Goal: Transaction & Acquisition: Purchase product/service

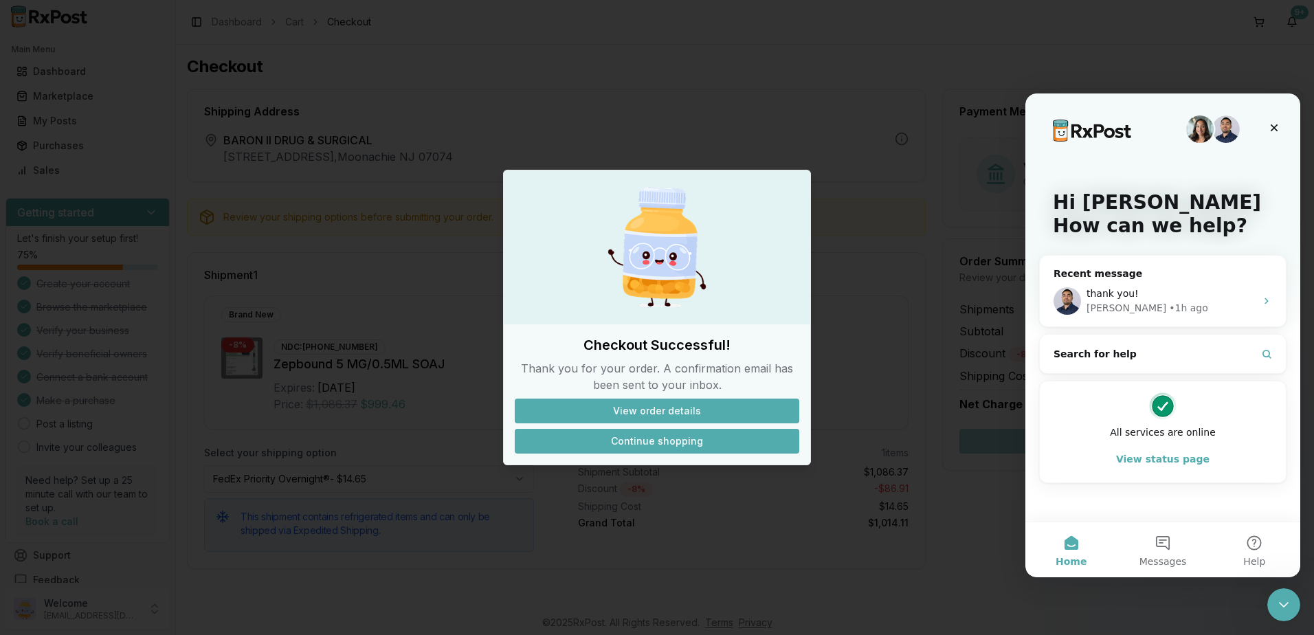
drag, startPoint x: 651, startPoint y: 447, endPoint x: 651, endPoint y: 439, distance: 8.2
click at [651, 447] on button "Continue shopping" at bounding box center [657, 441] width 284 height 25
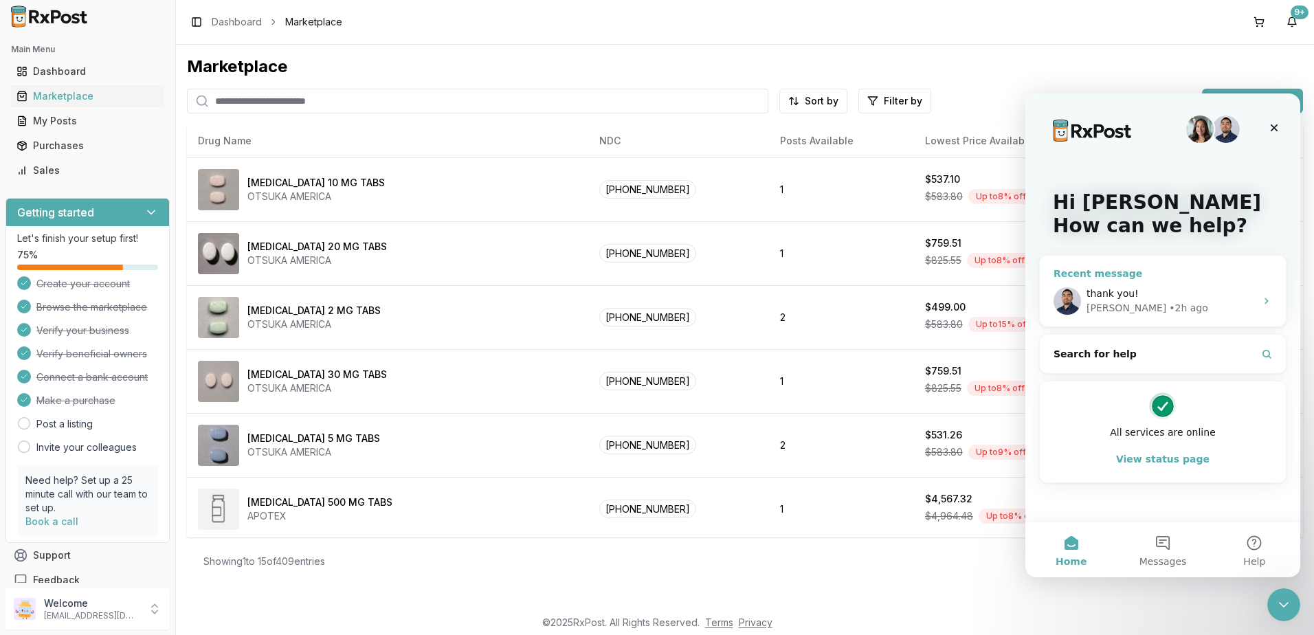
click at [1177, 295] on div "thank you!" at bounding box center [1170, 294] width 169 height 14
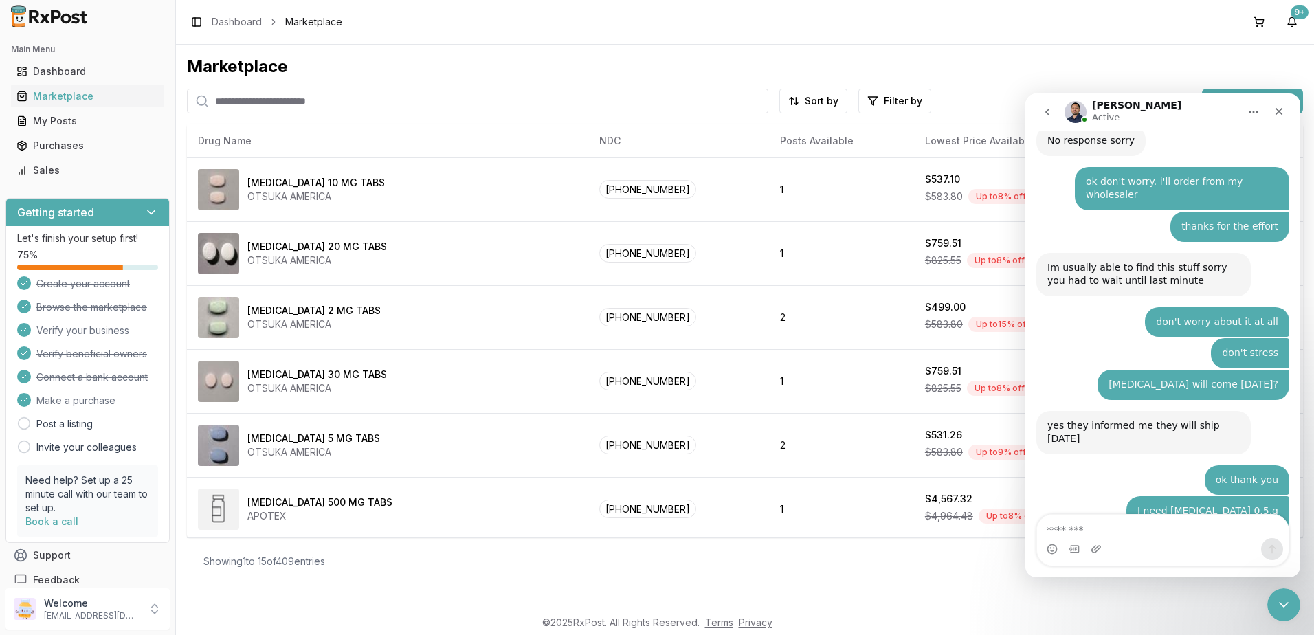
scroll to position [9887, 0]
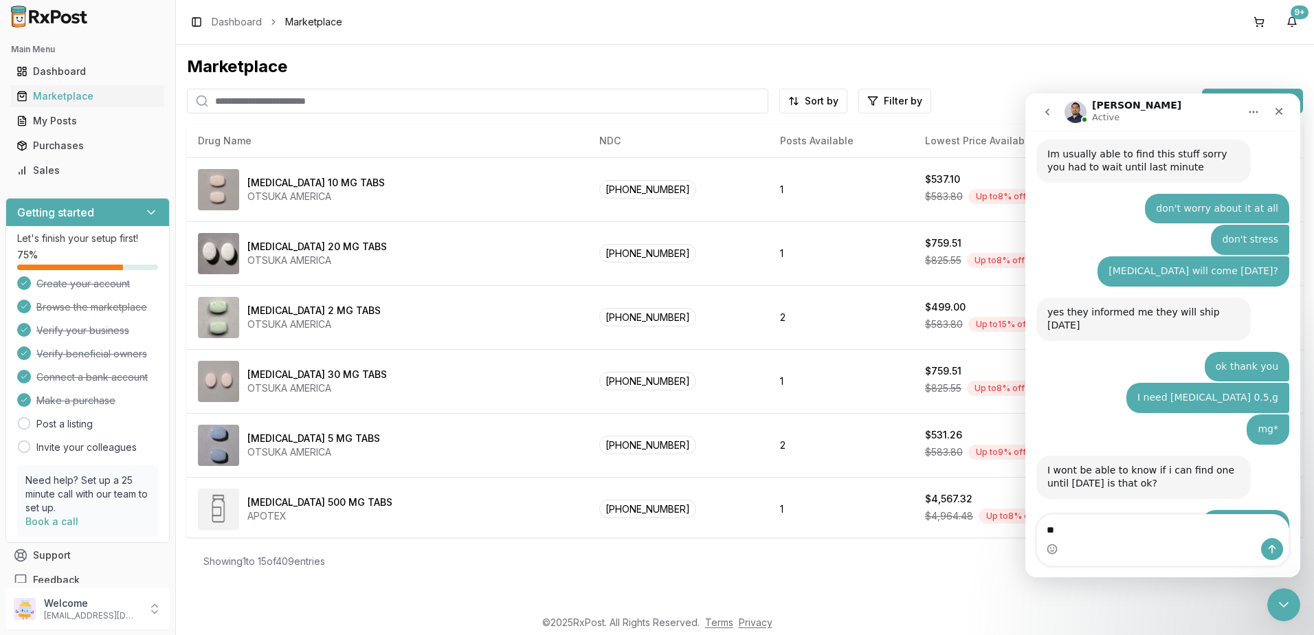
type textarea "*"
drag, startPoint x: 1132, startPoint y: 532, endPoint x: 1864, endPoint y: 607, distance: 736.4
click at [1025, 517] on html "[PERSON_NAME] Active Ask us anything, or share your feedback. [DATE] if you can…" at bounding box center [1162, 335] width 275 height 484
type textarea "**********"
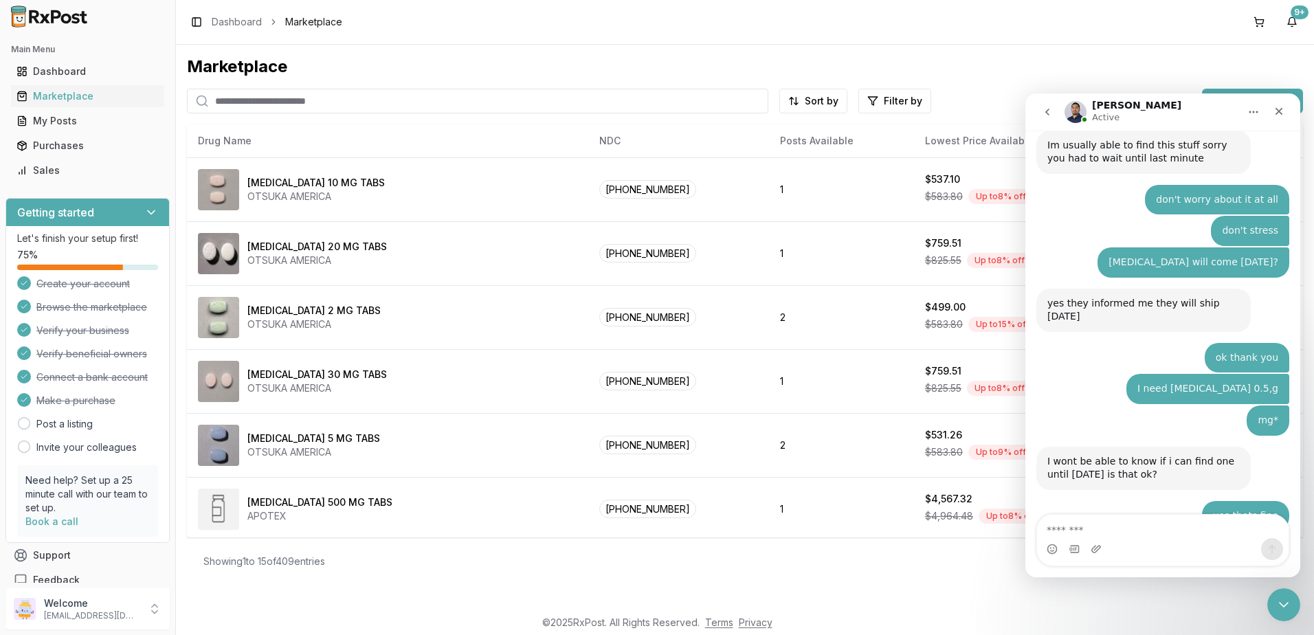
scroll to position [9959, 0]
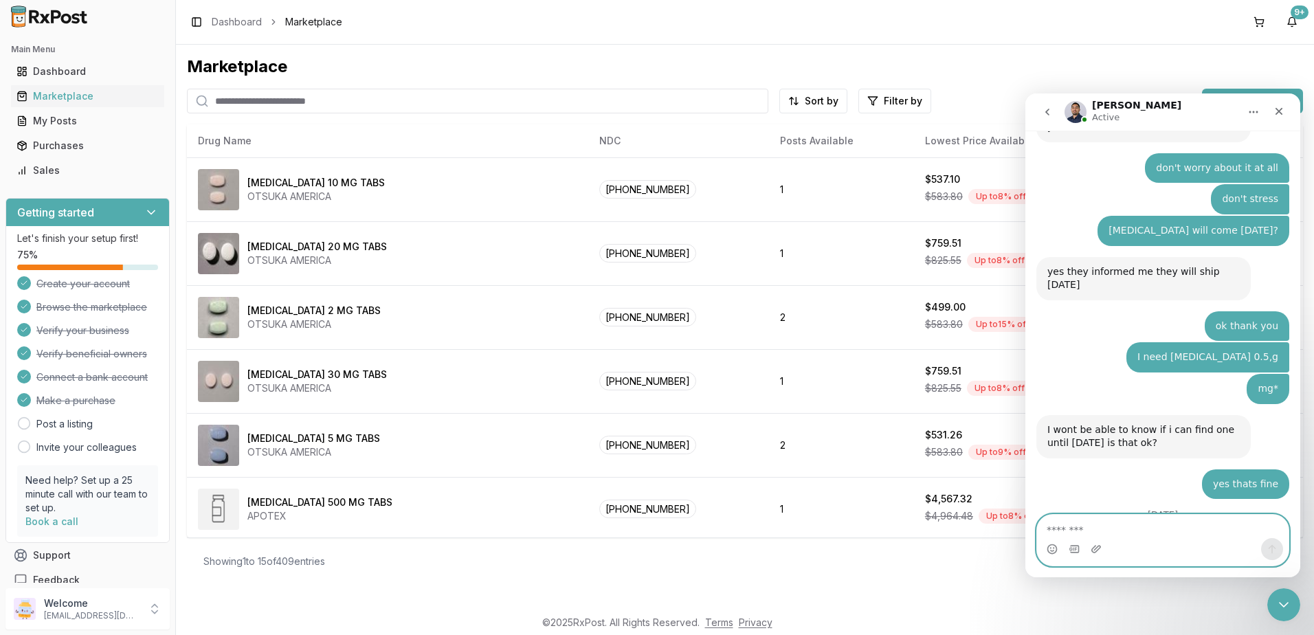
click at [1184, 518] on textarea "Message…" at bounding box center [1163, 526] width 252 height 23
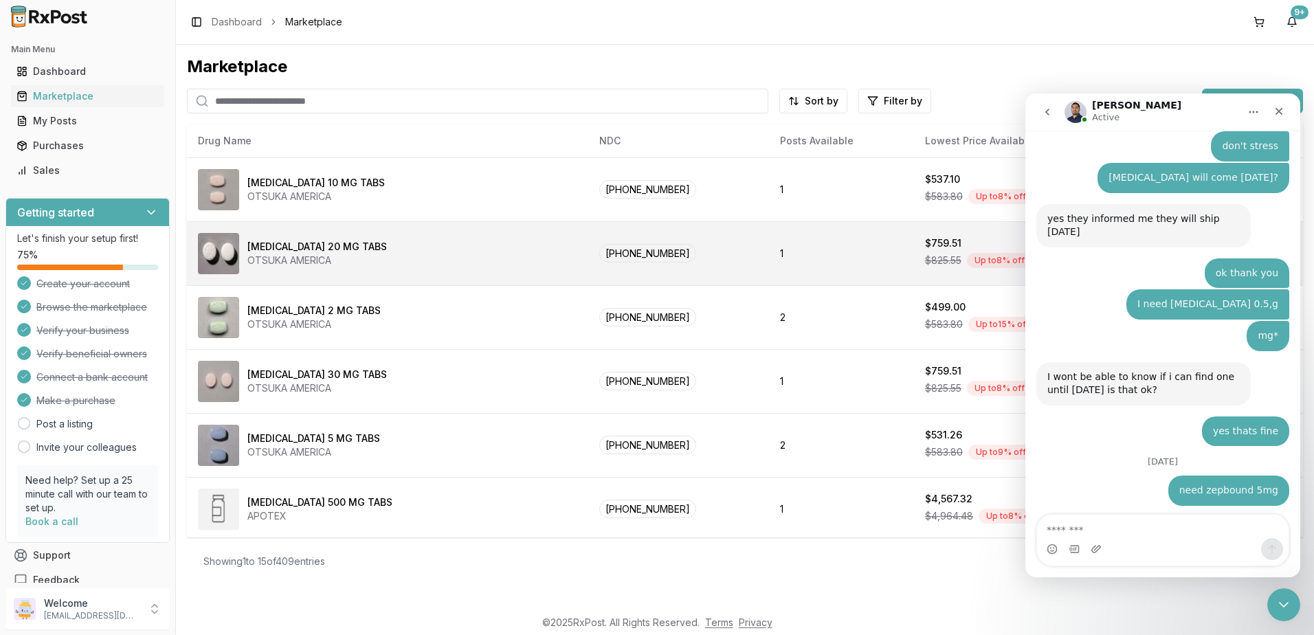
scroll to position [10028, 0]
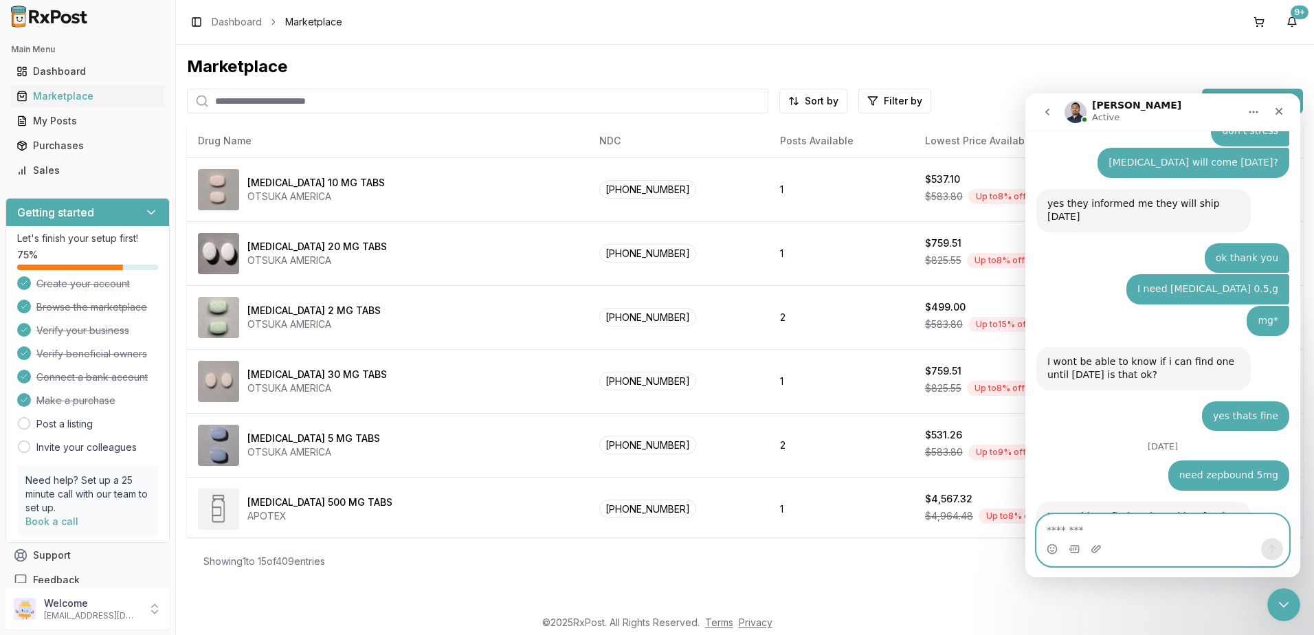
click at [1173, 526] on textarea "Message…" at bounding box center [1163, 526] width 252 height 23
click at [1159, 517] on textarea "Message…" at bounding box center [1163, 526] width 252 height 23
click at [1259, 14] on button at bounding box center [1259, 22] width 22 height 22
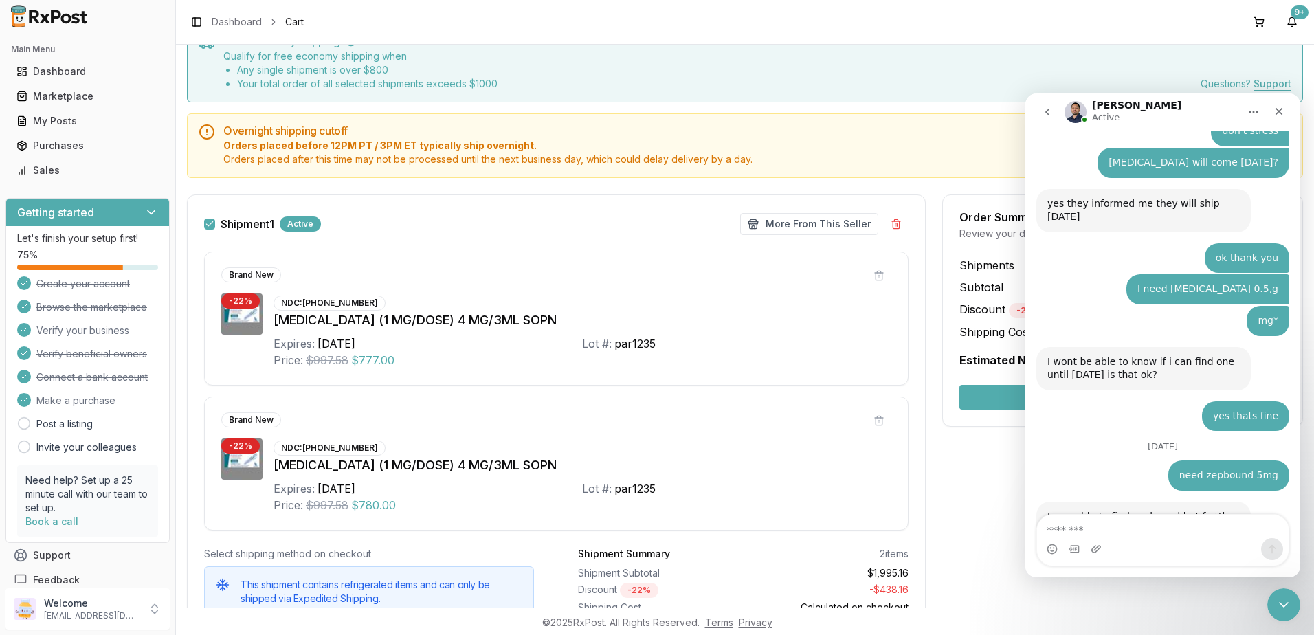
scroll to position [137, 0]
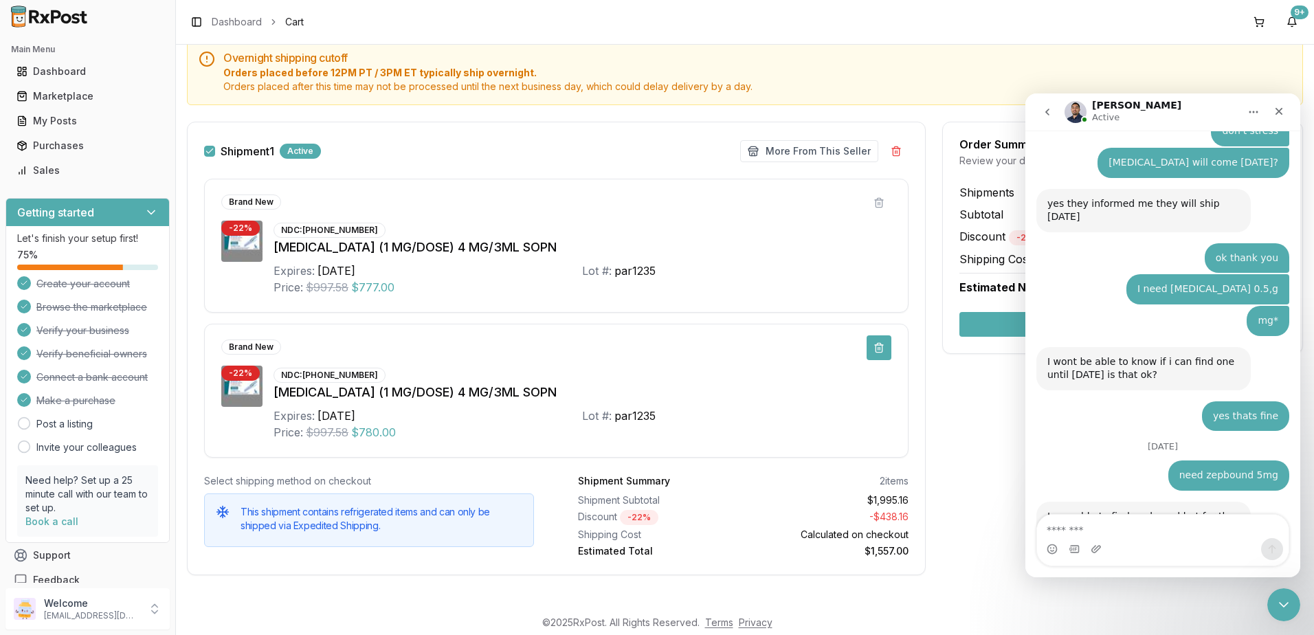
click at [877, 344] on button at bounding box center [879, 347] width 25 height 25
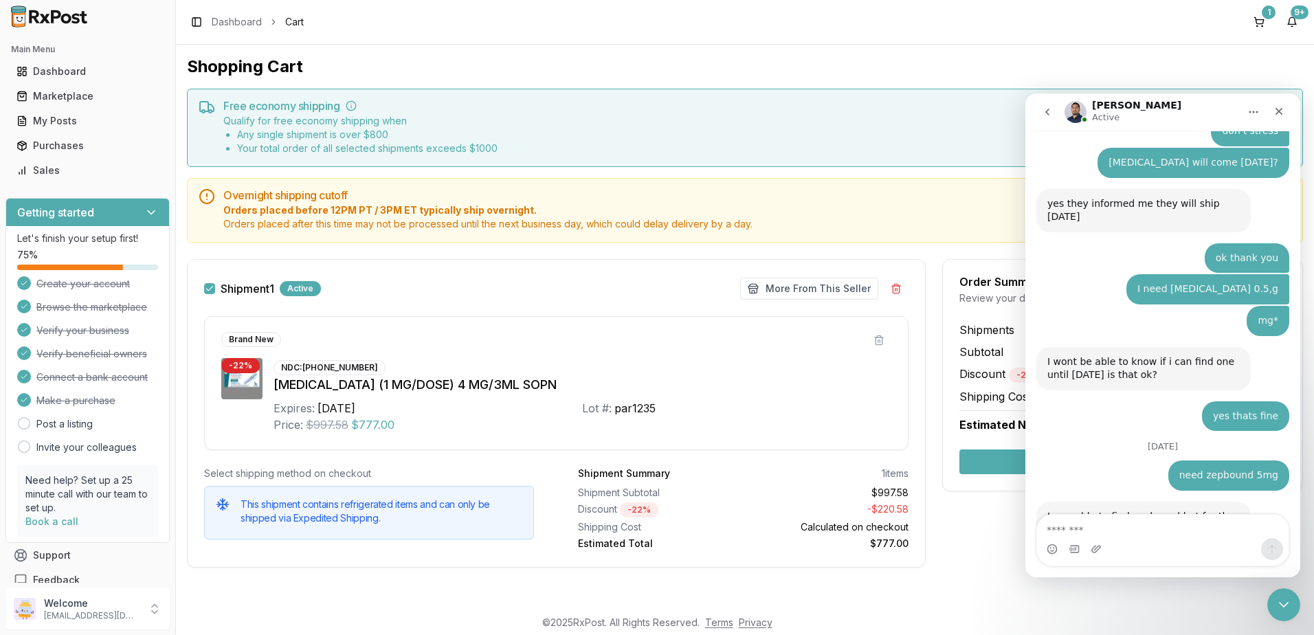
scroll to position [0, 0]
click at [1282, 607] on icon "Close Intercom Messenger" at bounding box center [1281, 602] width 16 height 16
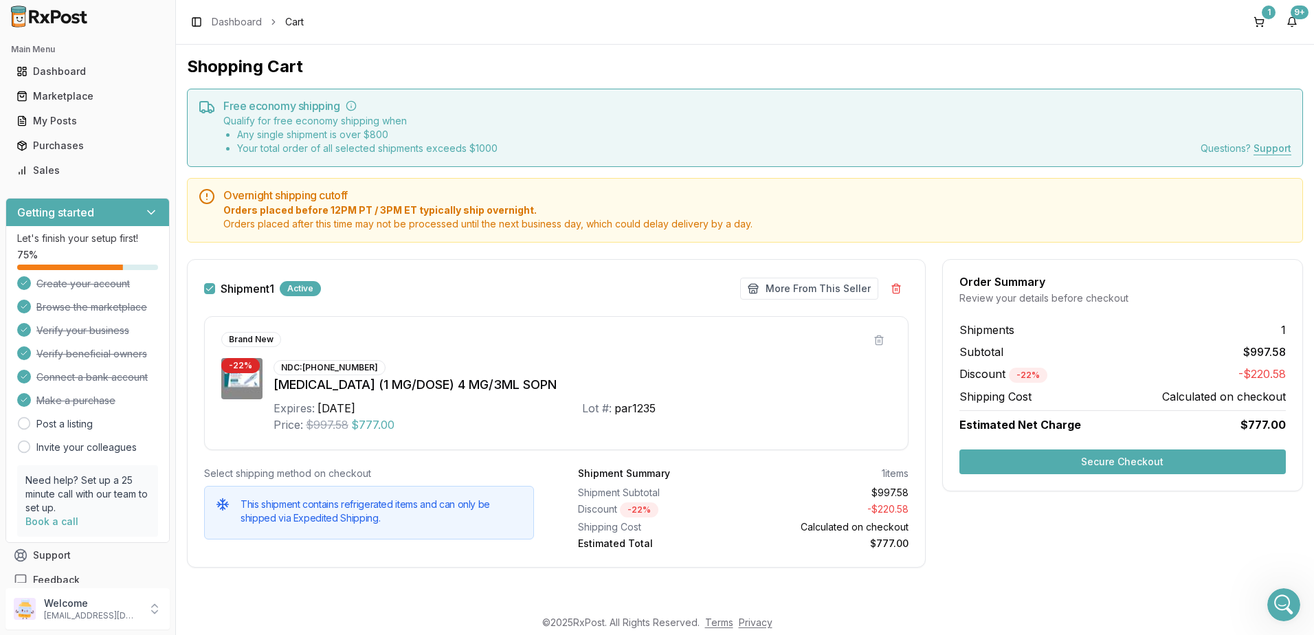
click at [1126, 460] on button "Secure Checkout" at bounding box center [1122, 461] width 326 height 25
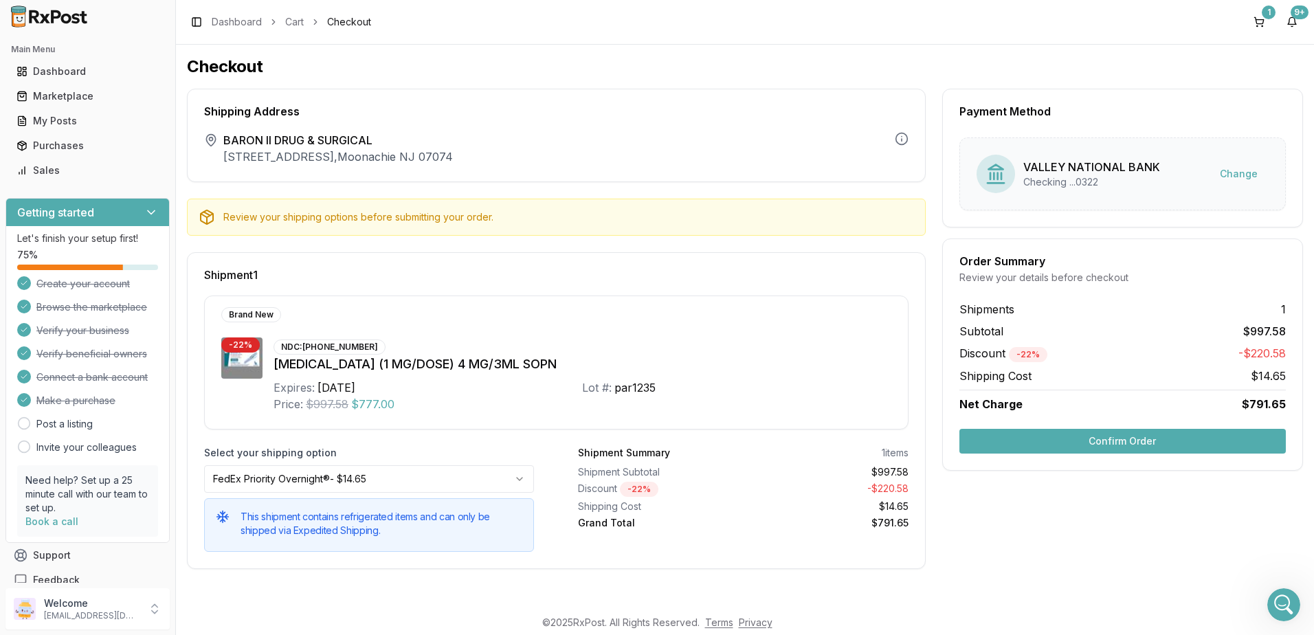
click at [1123, 438] on button "Confirm Order" at bounding box center [1122, 441] width 326 height 25
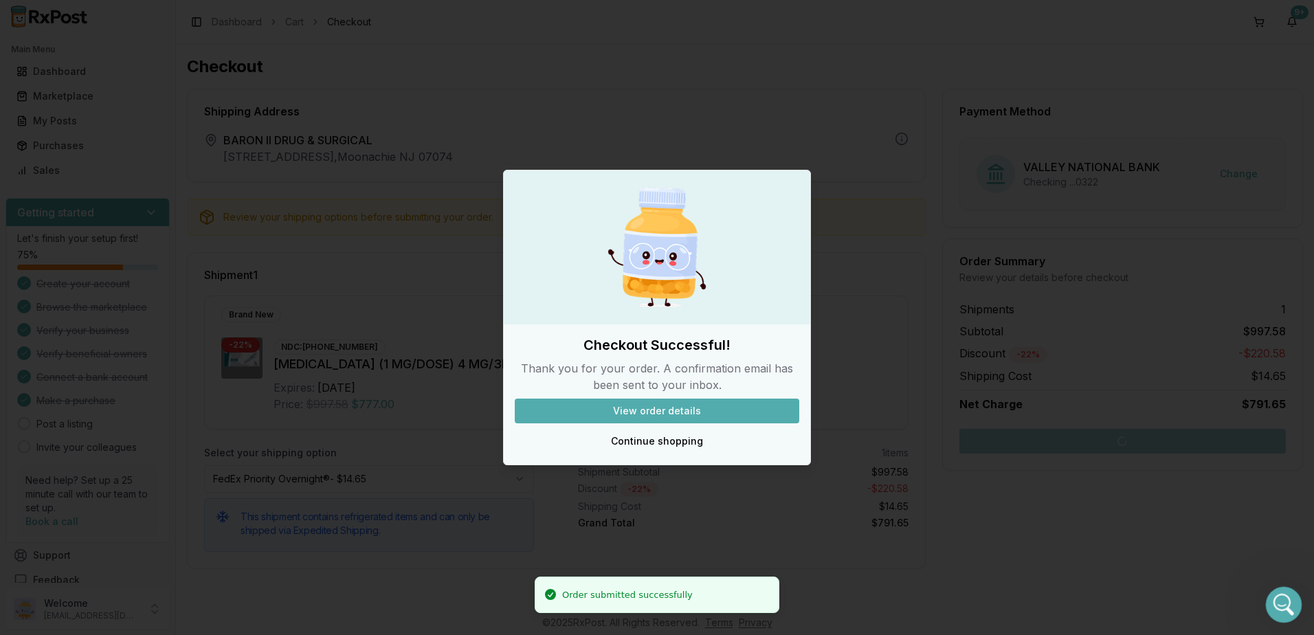
click at [1275, 609] on div "Open Intercom Messenger" at bounding box center [1281, 602] width 45 height 45
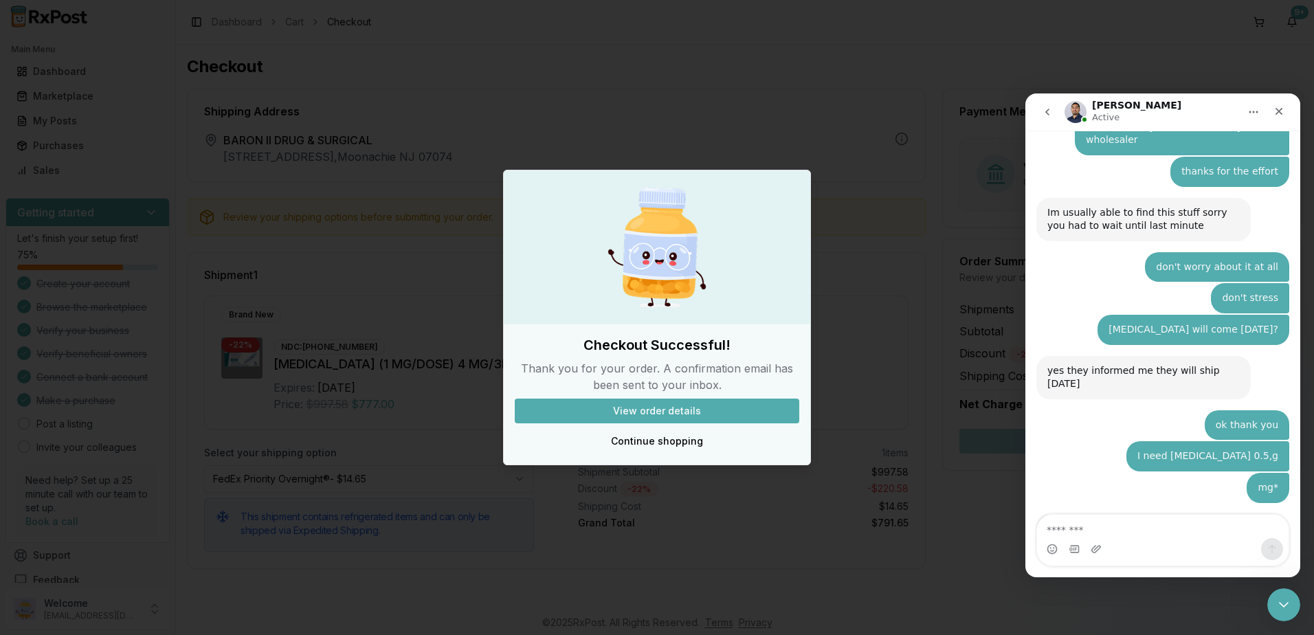
scroll to position [10028, 0]
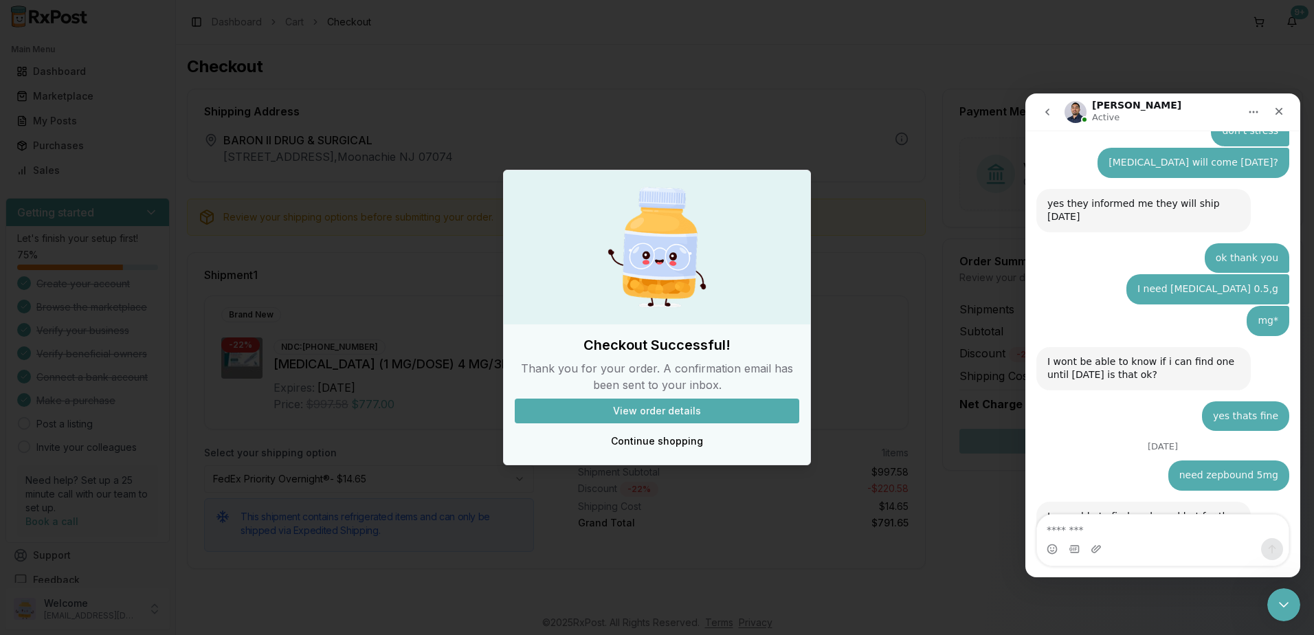
click at [1150, 527] on textarea "Message…" at bounding box center [1163, 526] width 252 height 23
type textarea "**********"
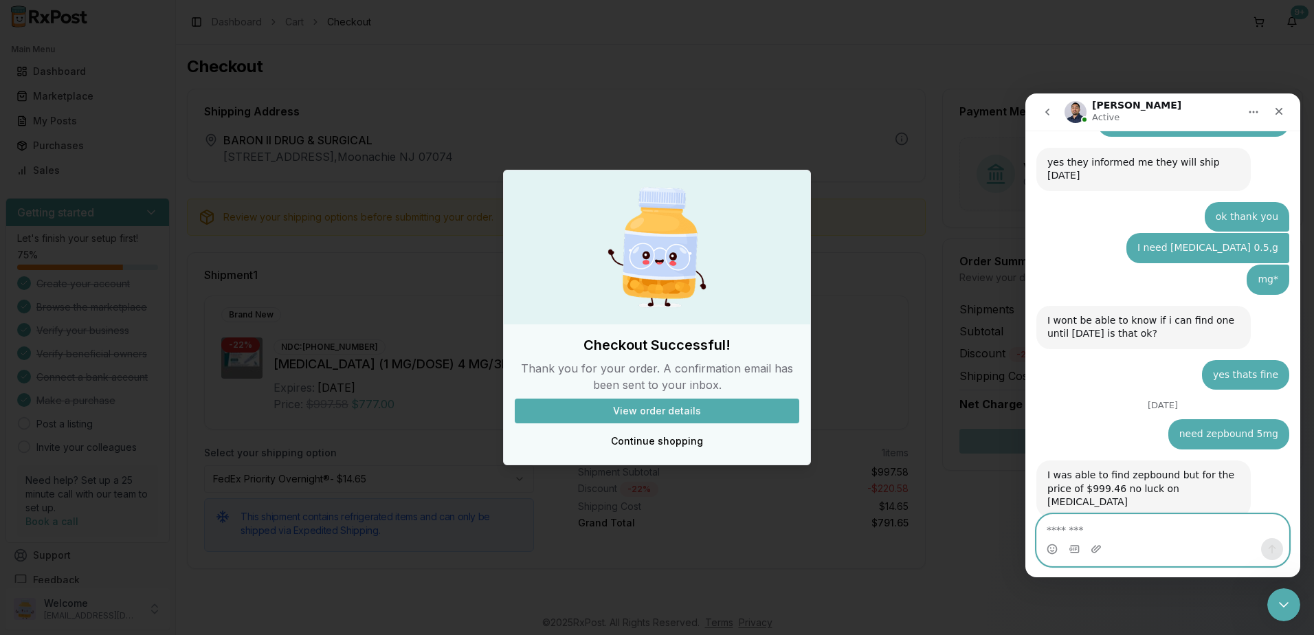
click at [1121, 536] on textarea "Message…" at bounding box center [1163, 526] width 252 height 23
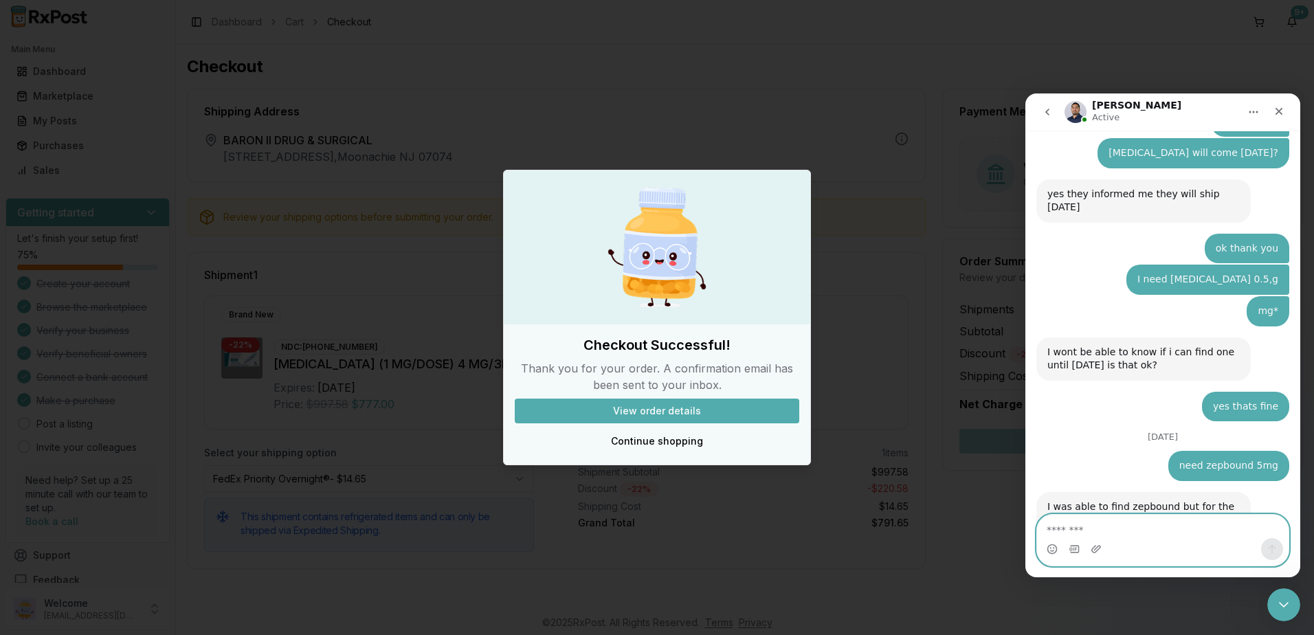
scroll to position [10100, 0]
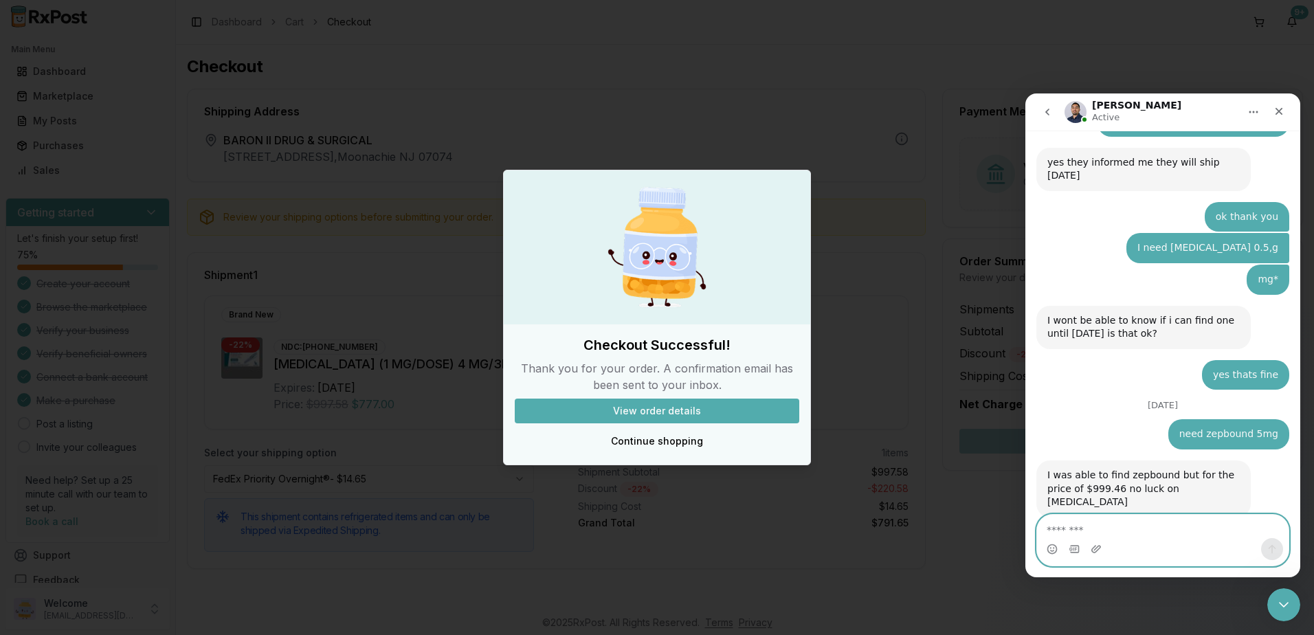
click at [1153, 533] on textarea "Message…" at bounding box center [1163, 526] width 252 height 23
click at [1141, 531] on textarea "Message…" at bounding box center [1163, 526] width 252 height 23
type textarea "*"
click at [1189, 537] on textarea "Message…" at bounding box center [1163, 526] width 252 height 23
type textarea "**********"
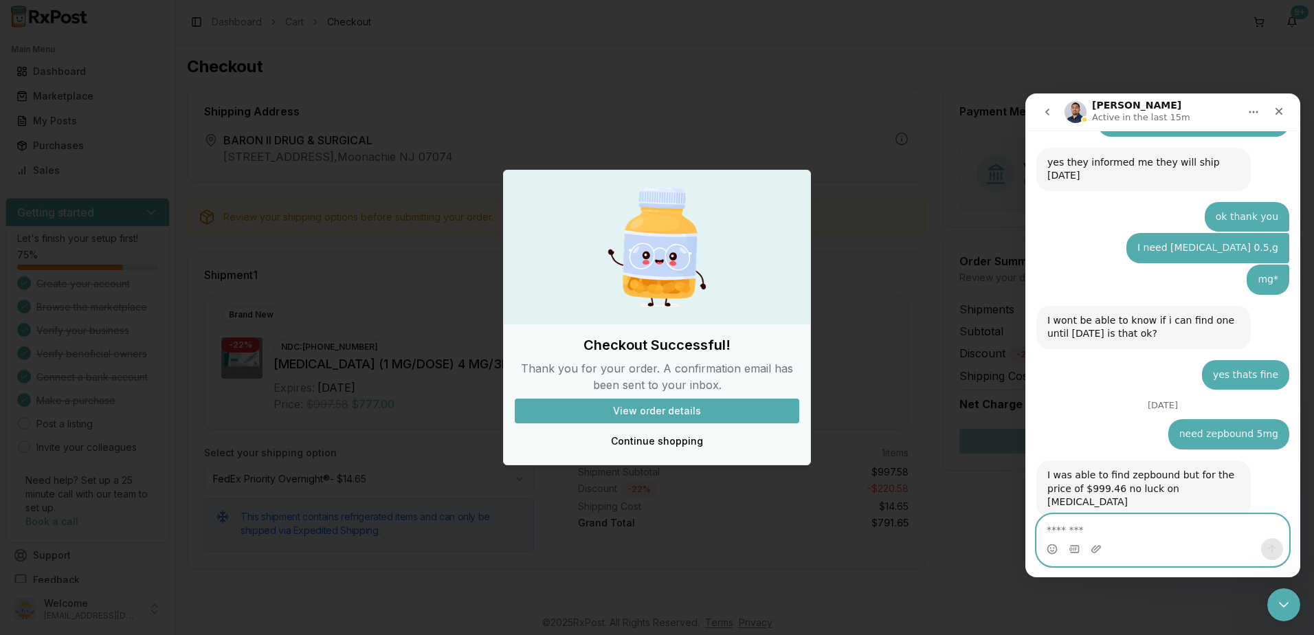
scroll to position [10131, 0]
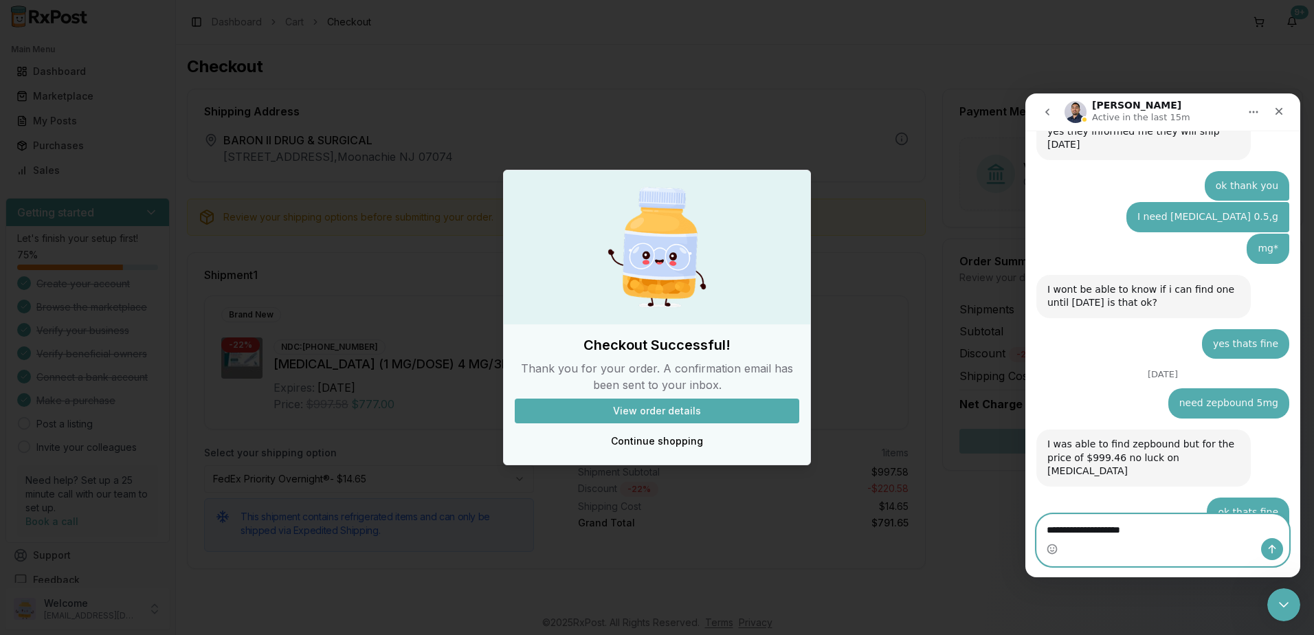
type textarea "**********"
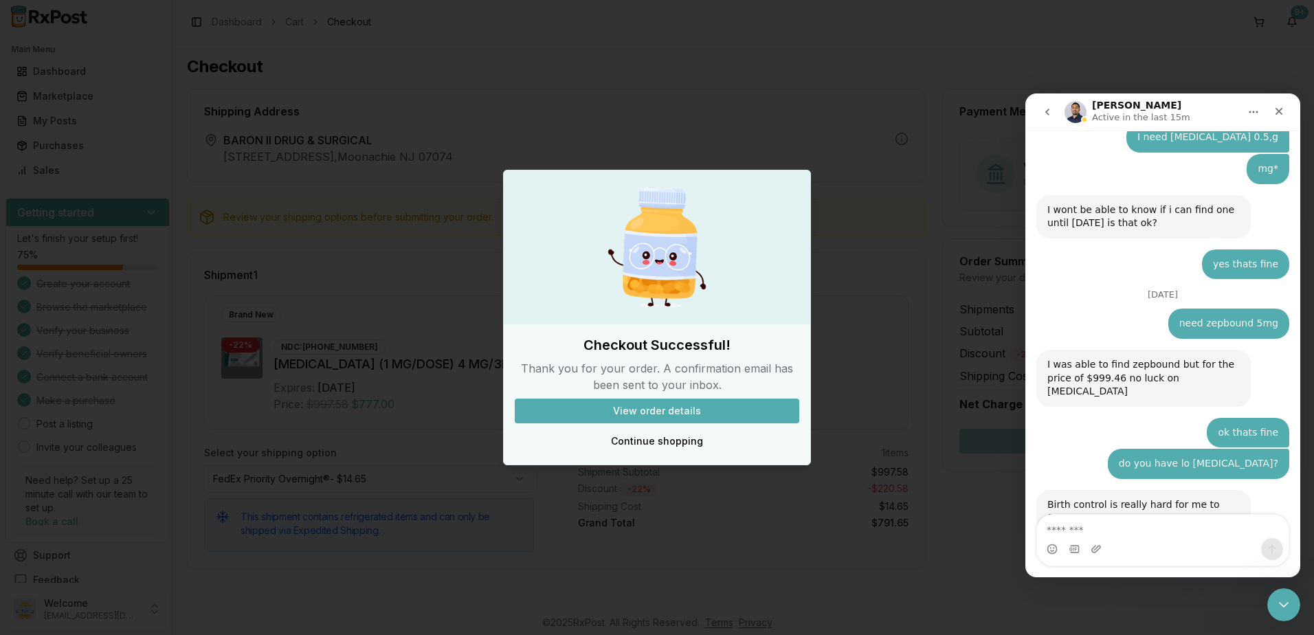
scroll to position [10216, 0]
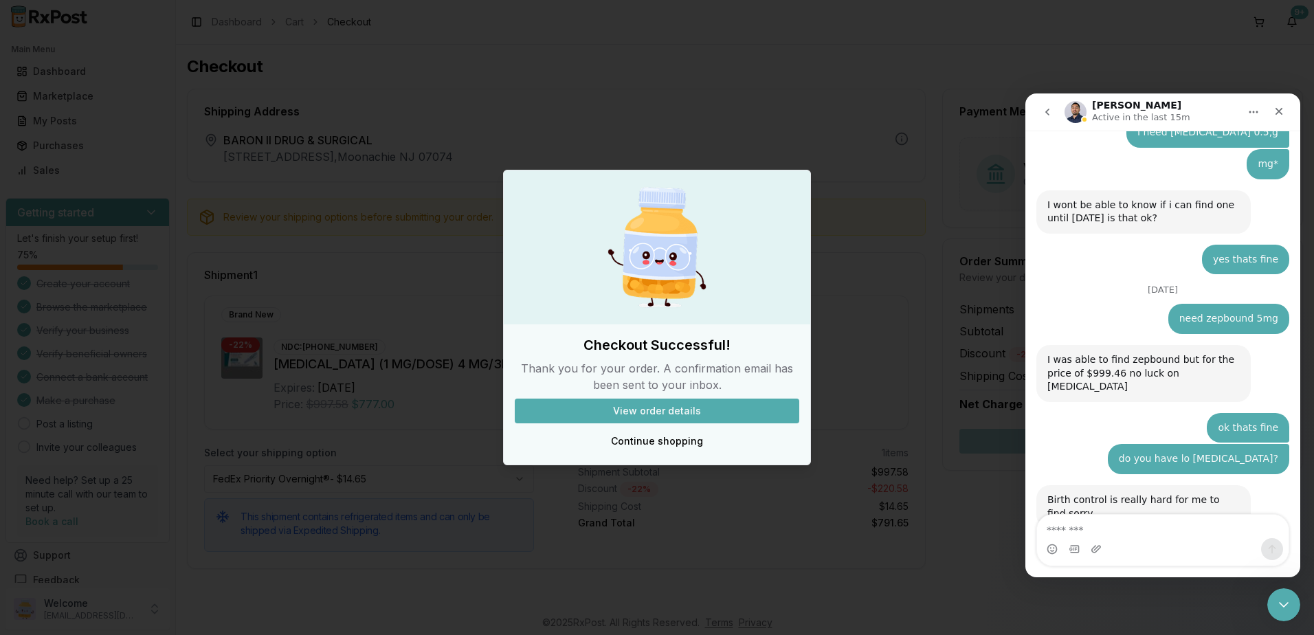
click at [1144, 539] on div "Intercom messenger" at bounding box center [1163, 549] width 252 height 22
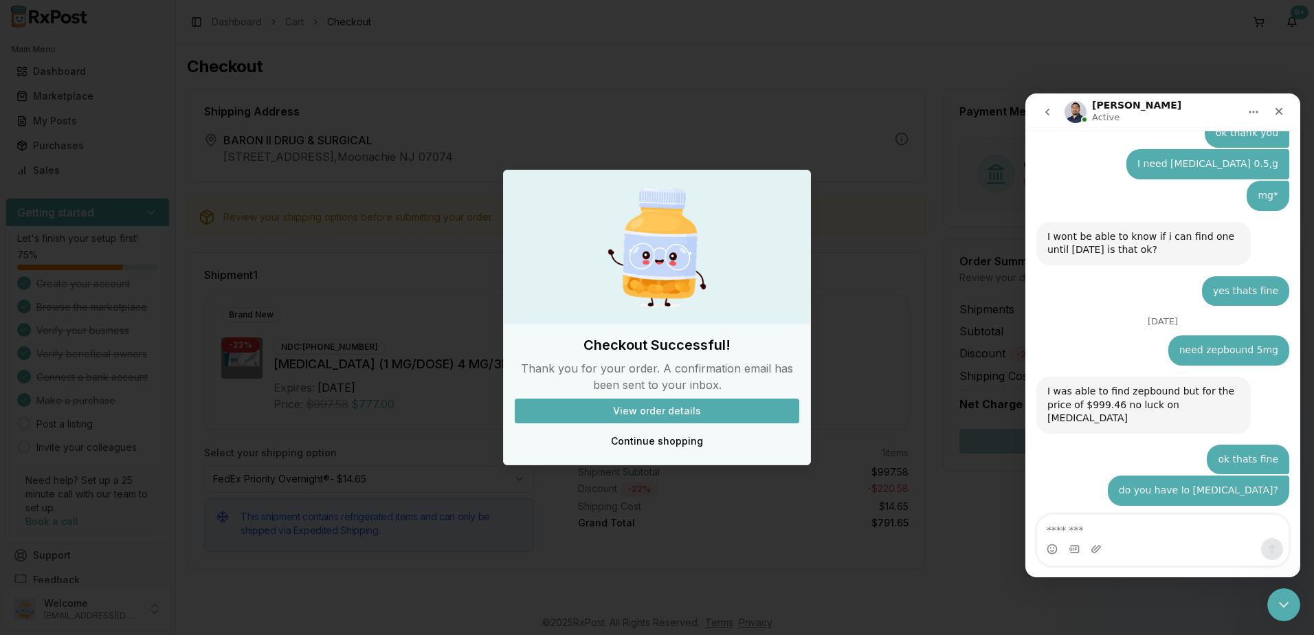
scroll to position [10249, 0]
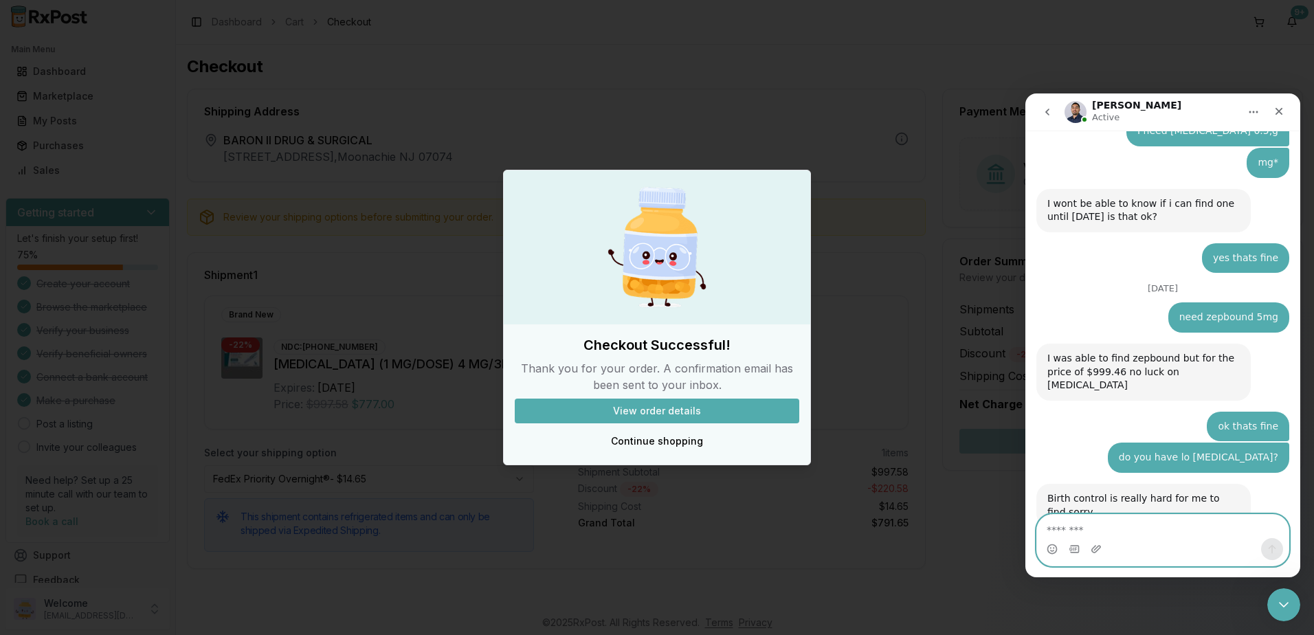
click at [1158, 520] on textarea "Message…" at bounding box center [1163, 526] width 252 height 23
type textarea "**********"
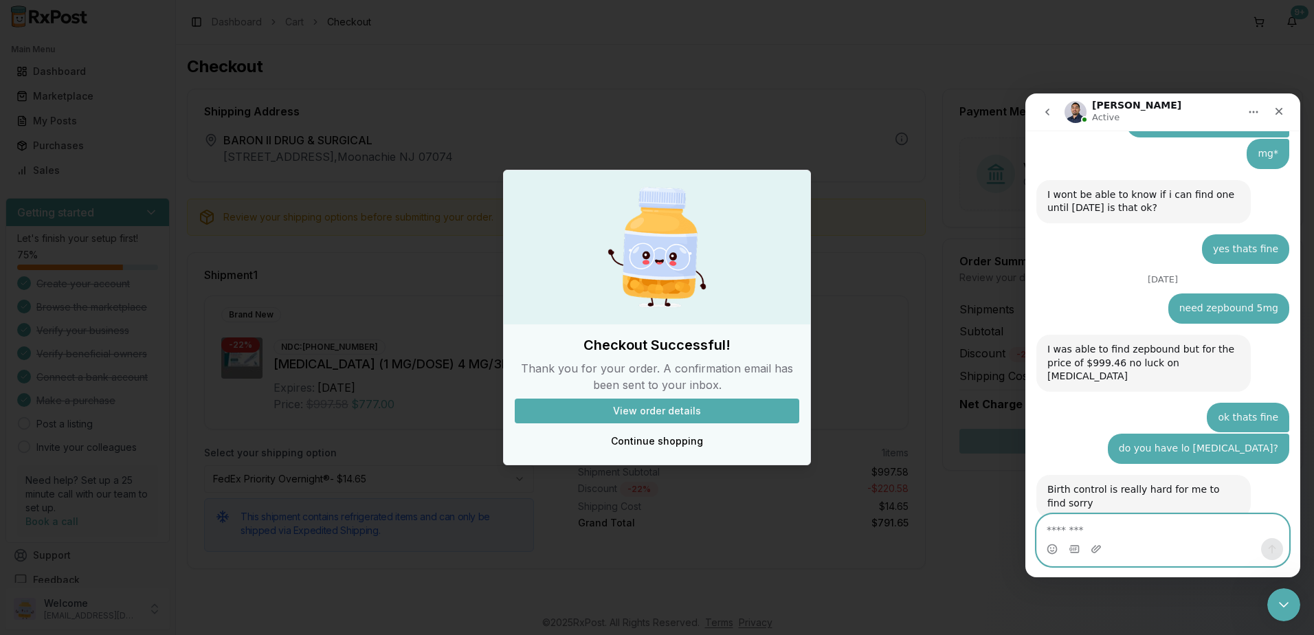
scroll to position [10321, 0]
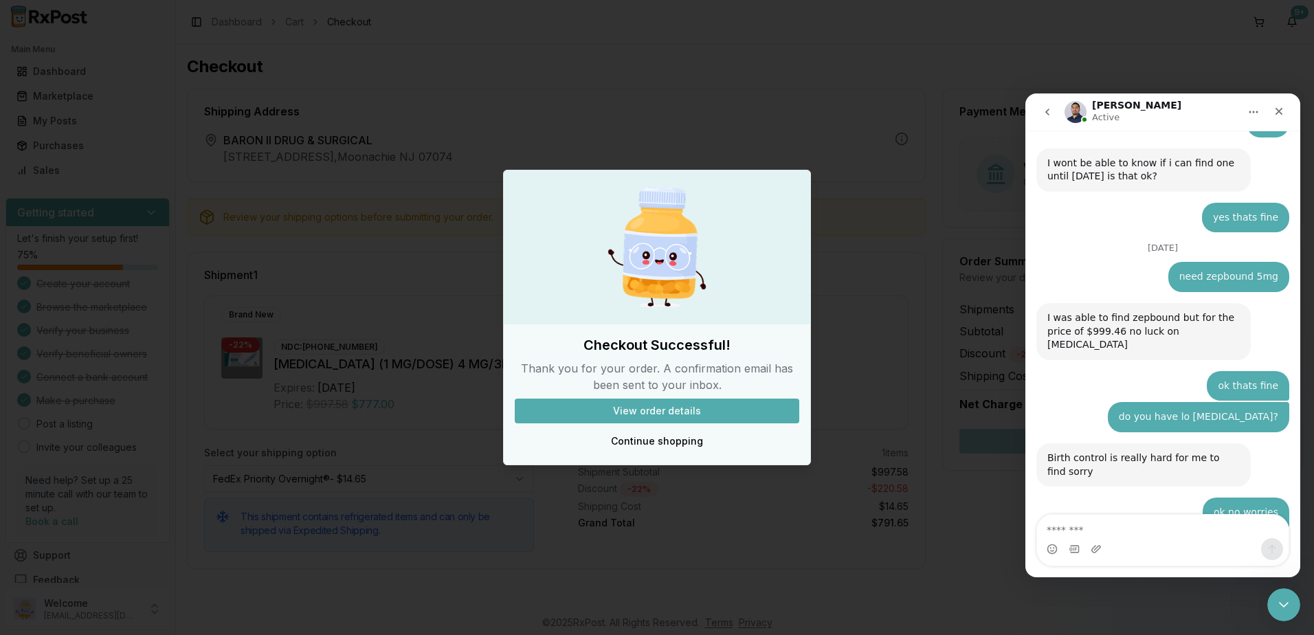
click at [1165, 551] on div "Intercom messenger" at bounding box center [1163, 549] width 252 height 22
